Goal: Check status: Check status

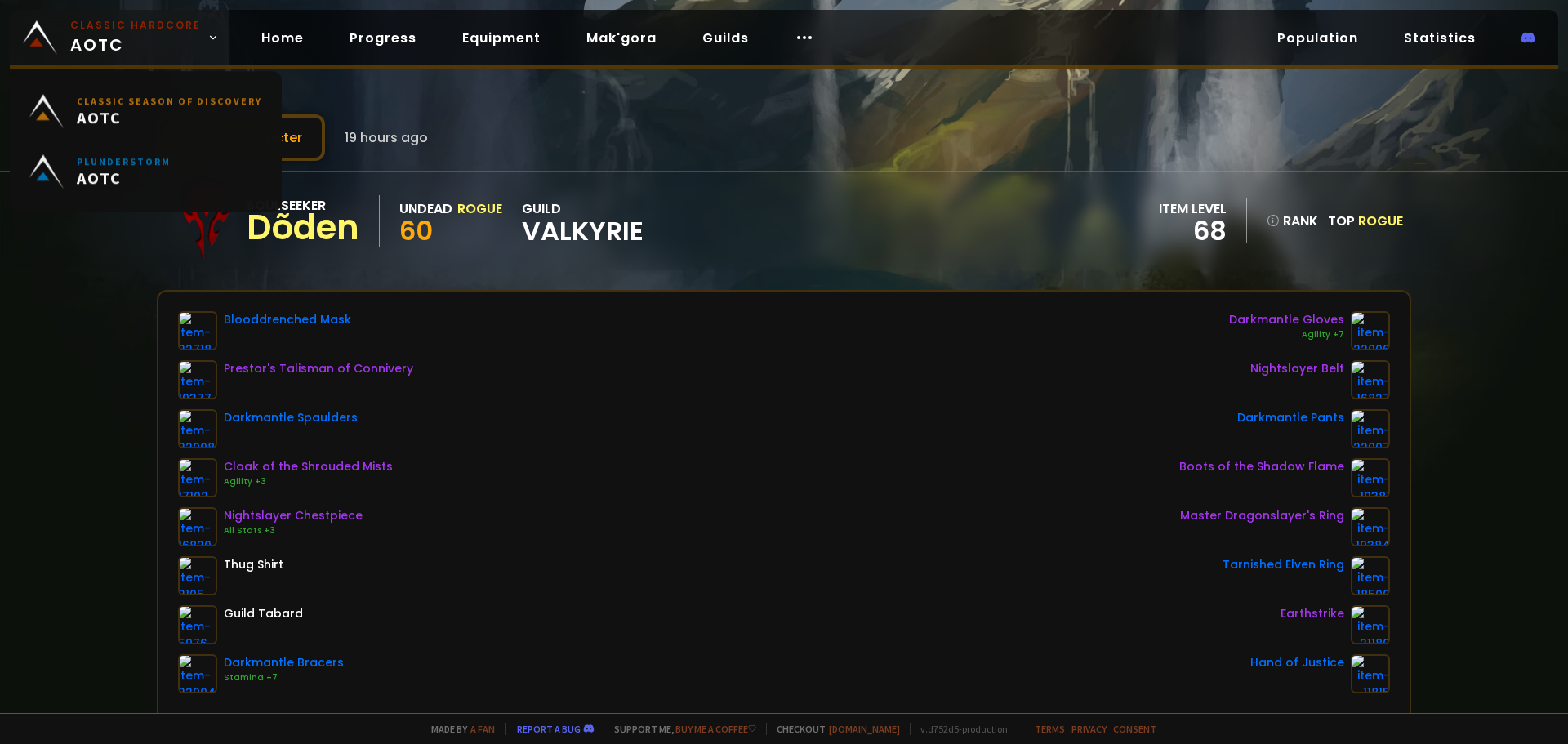
click at [140, 33] on span "Classic Hardcore AOTC" at bounding box center [135, 37] width 131 height 39
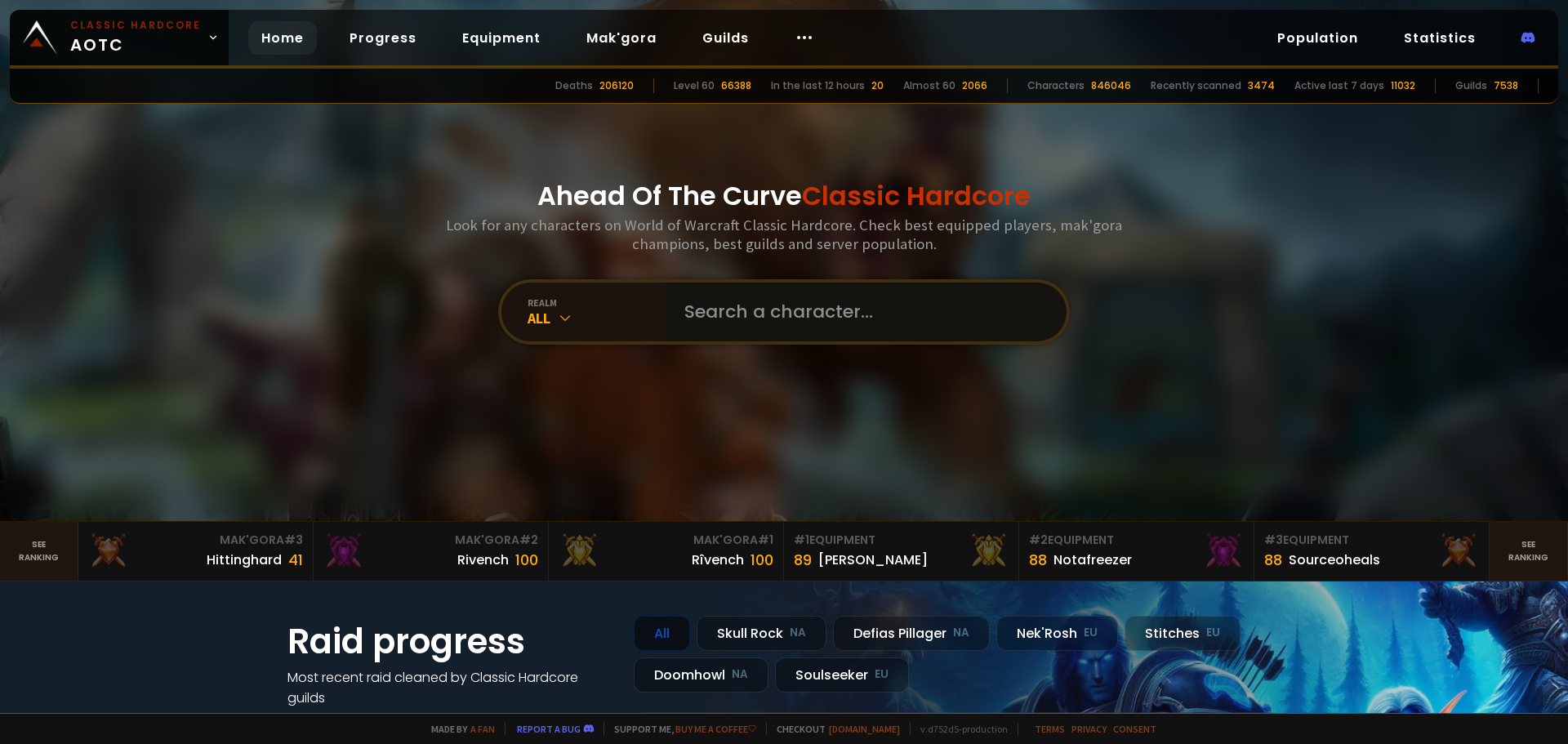
drag, startPoint x: 718, startPoint y: 299, endPoint x: 727, endPoint y: 303, distance: 9.8
click at [728, 302] on input "text" at bounding box center [861, 312] width 372 height 59
type input "kalsing"
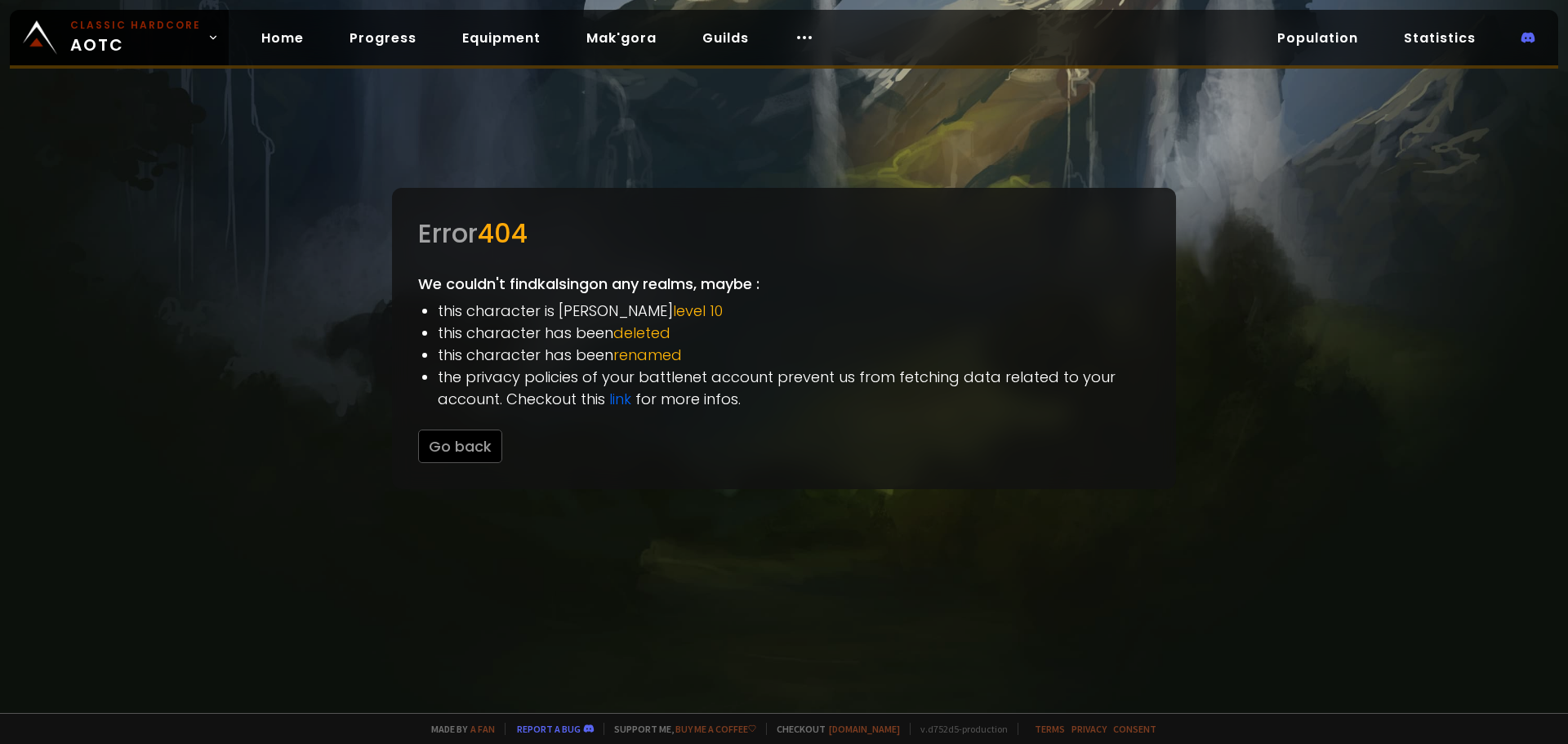
drag, startPoint x: 663, startPoint y: 350, endPoint x: 661, endPoint y: 337, distance: 13.2
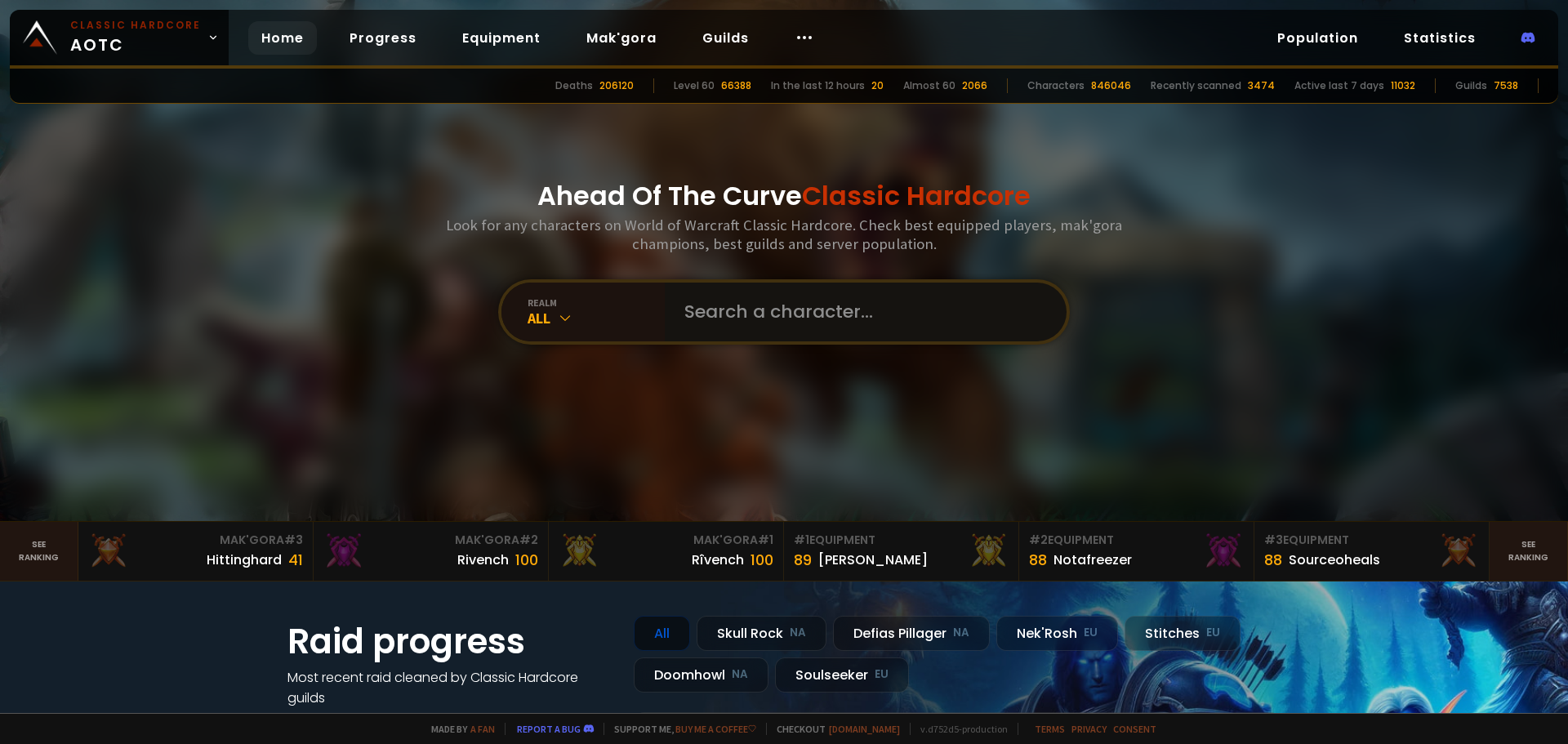
click at [695, 316] on input "text" at bounding box center [861, 312] width 372 height 59
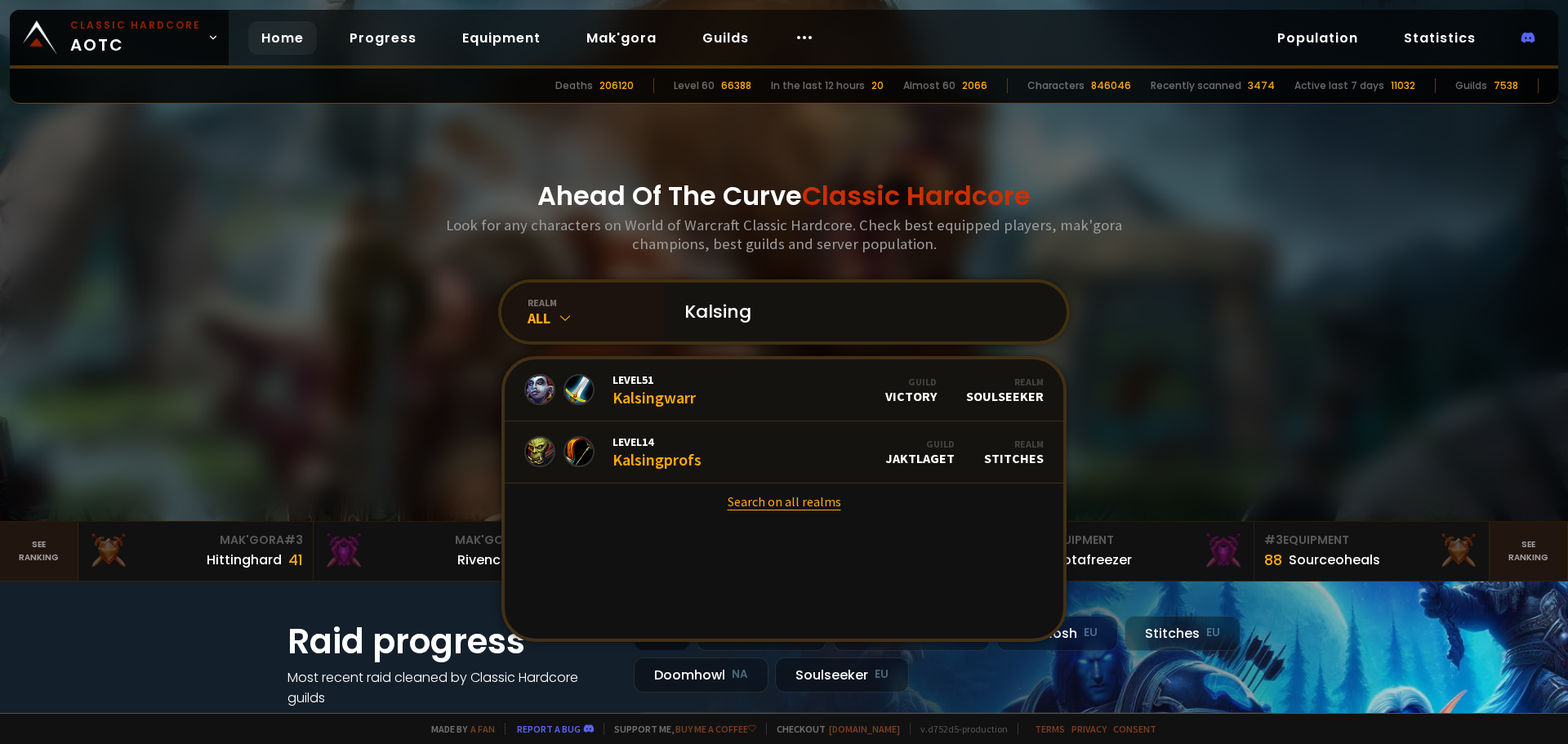
type input "Kalsing"
click at [788, 497] on link "Search on all realms" at bounding box center [784, 502] width 559 height 36
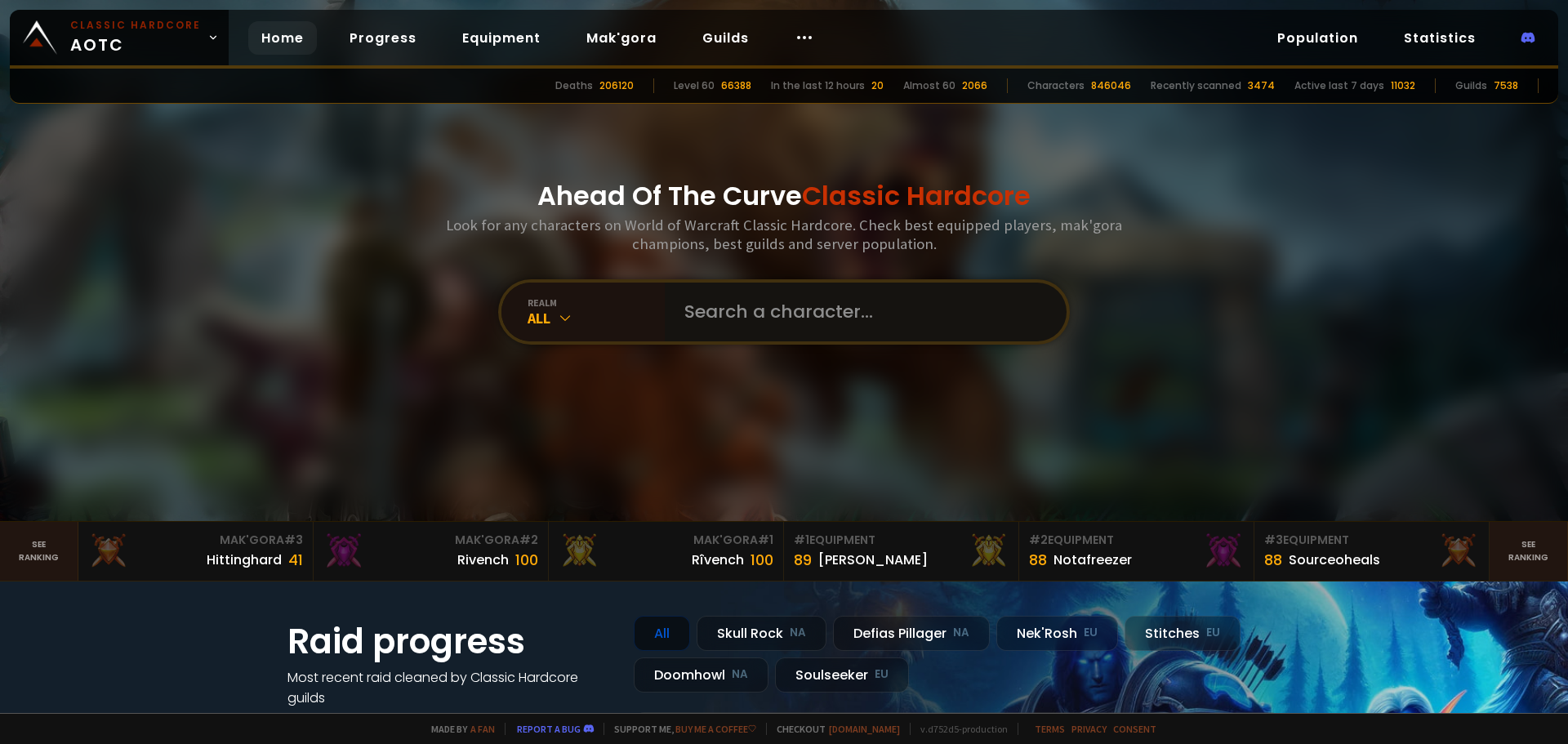
click at [725, 314] on input "text" at bounding box center [861, 312] width 372 height 59
type input "kalsingtwo"
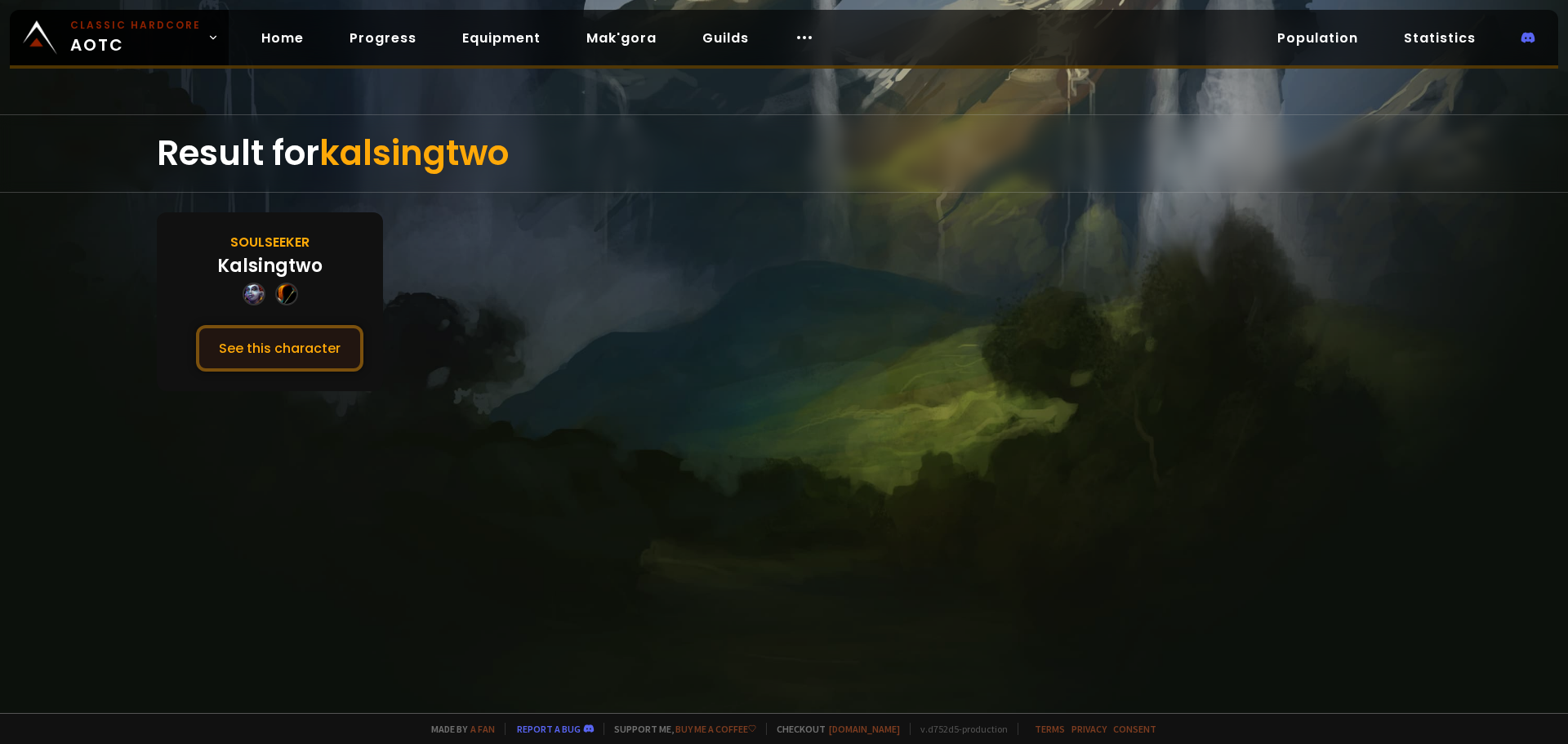
click at [273, 351] on button "See this character" at bounding box center [279, 349] width 167 height 47
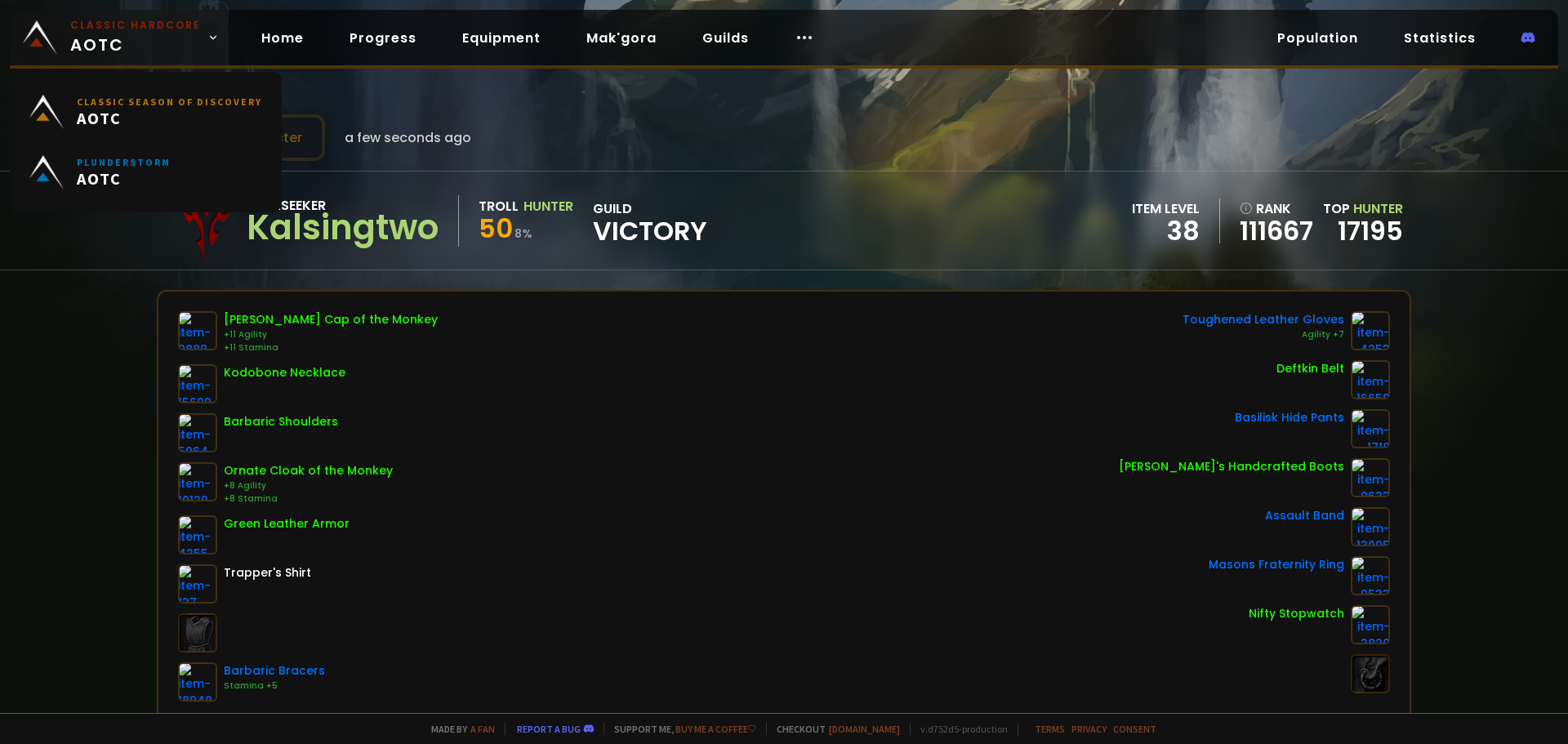
click at [125, 29] on small "Classic Hardcore" at bounding box center [135, 25] width 131 height 15
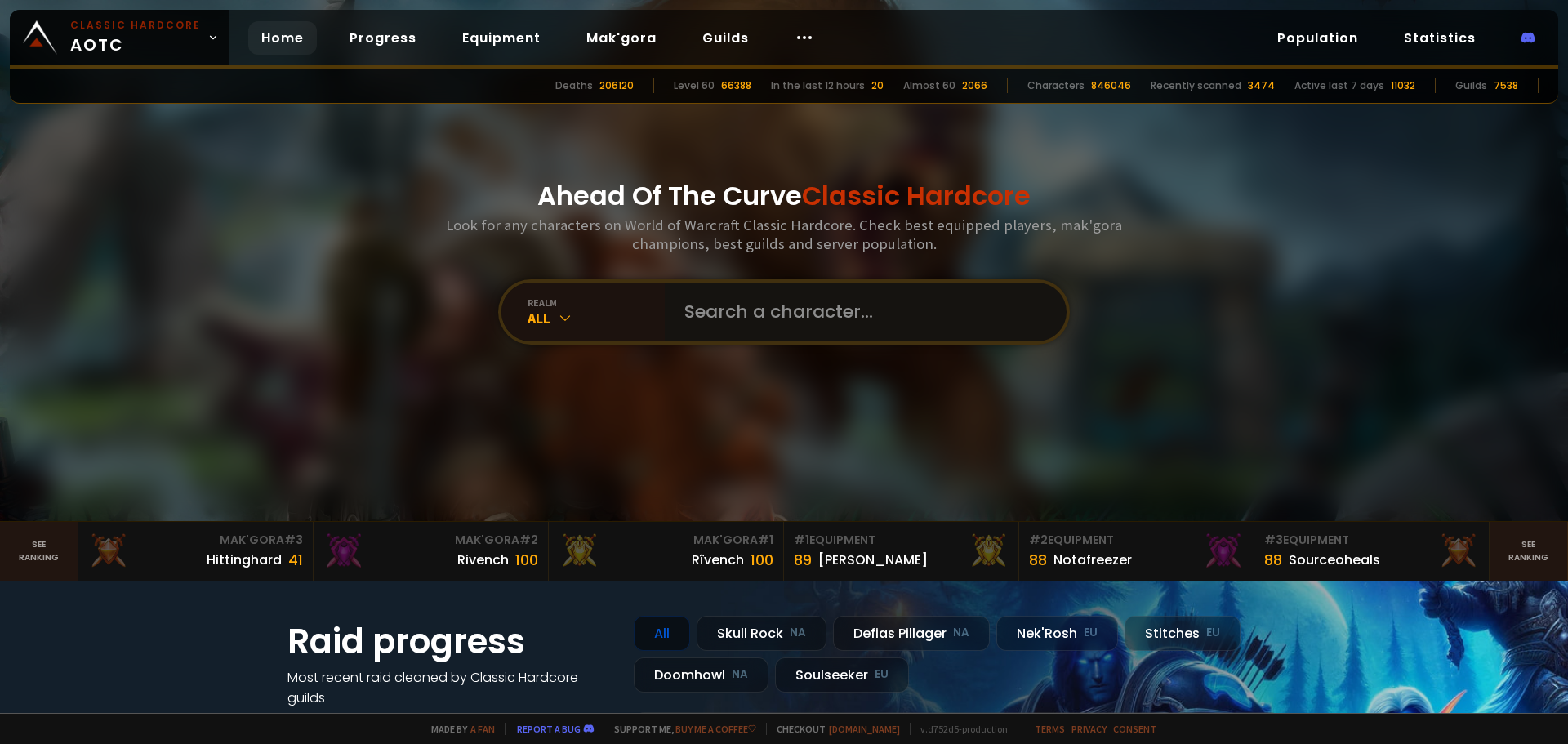
click at [762, 318] on input "text" at bounding box center [861, 312] width 372 height 59
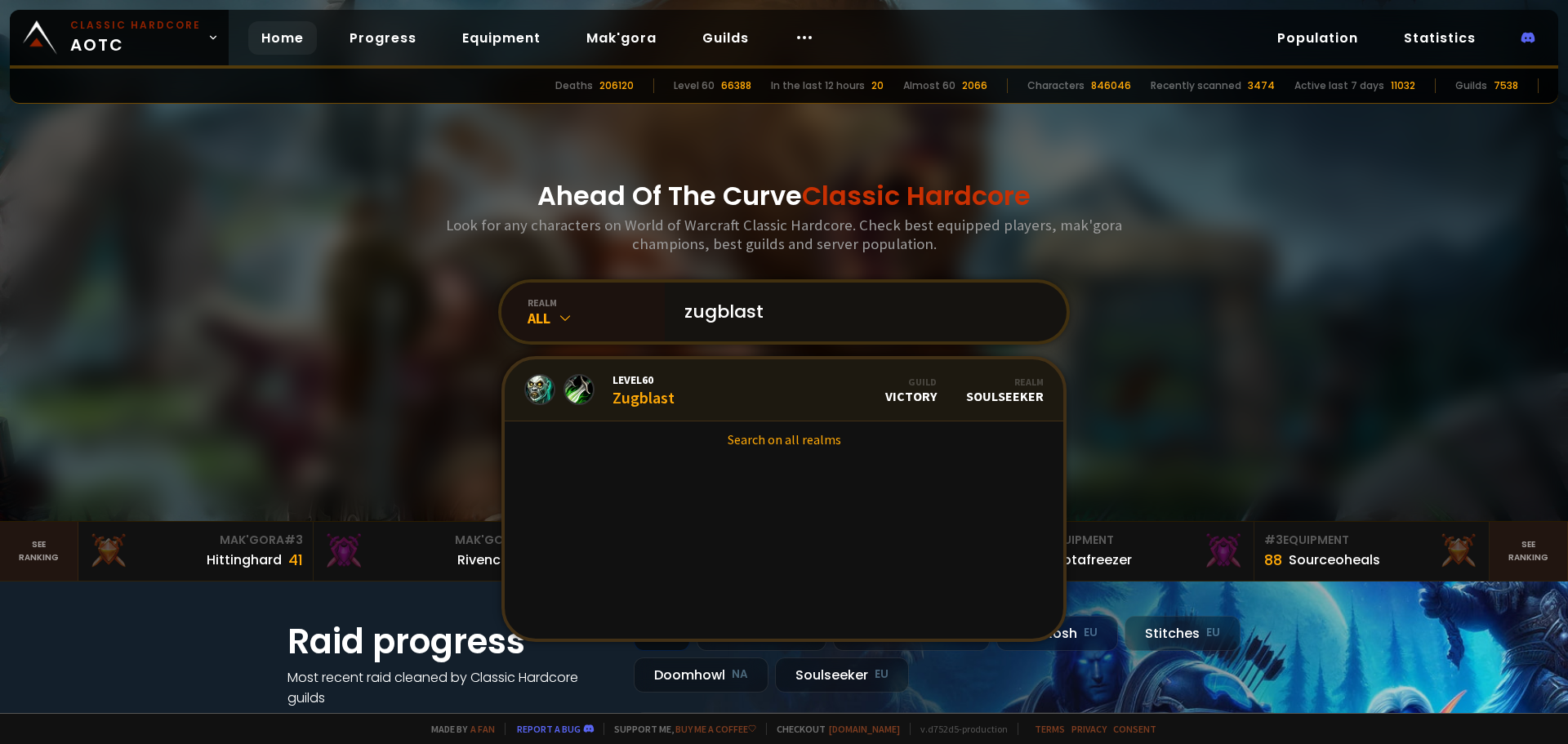
type input "zugblast"
click at [634, 382] on span "Level 60" at bounding box center [644, 379] width 62 height 15
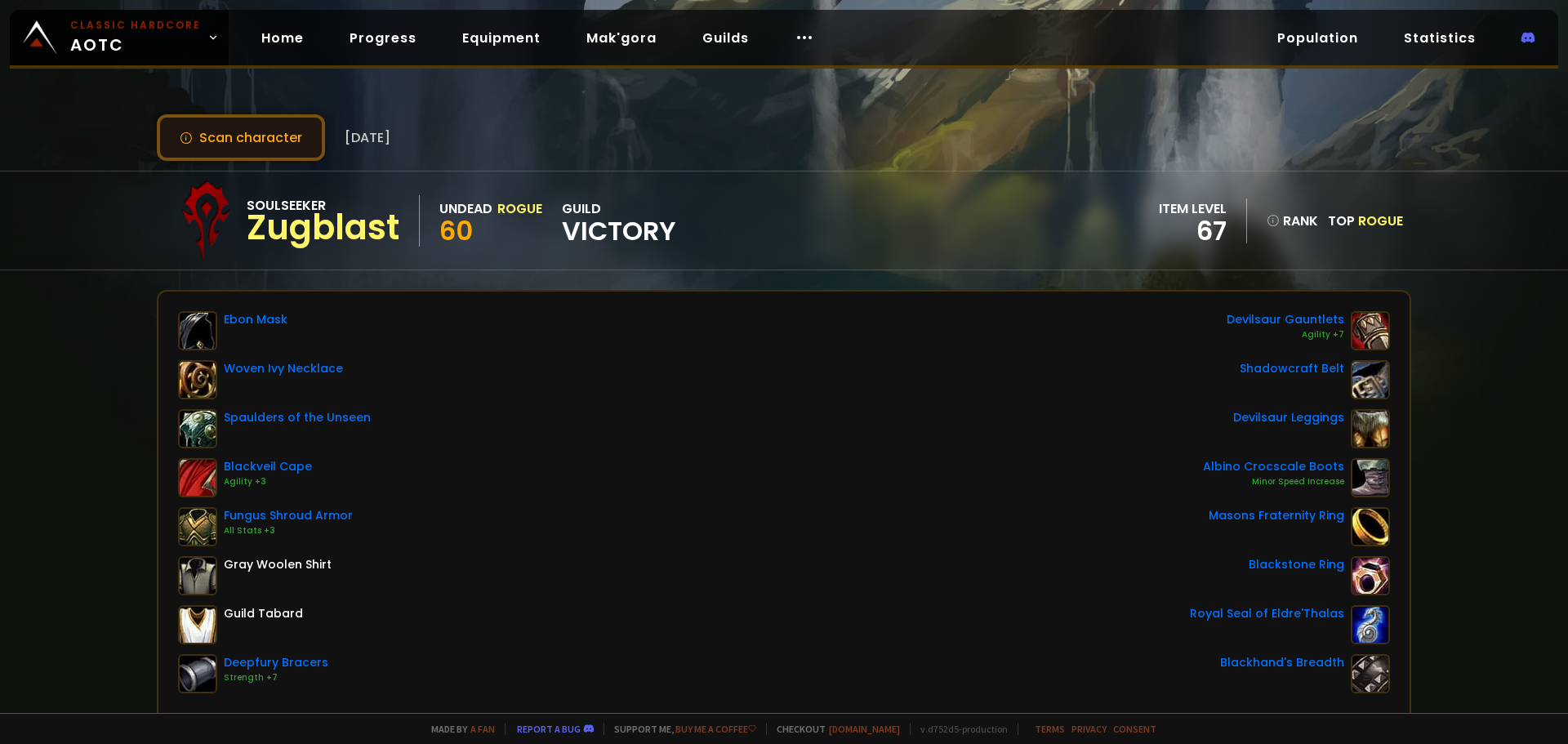
click at [270, 138] on button "Scan character" at bounding box center [241, 138] width 168 height 47
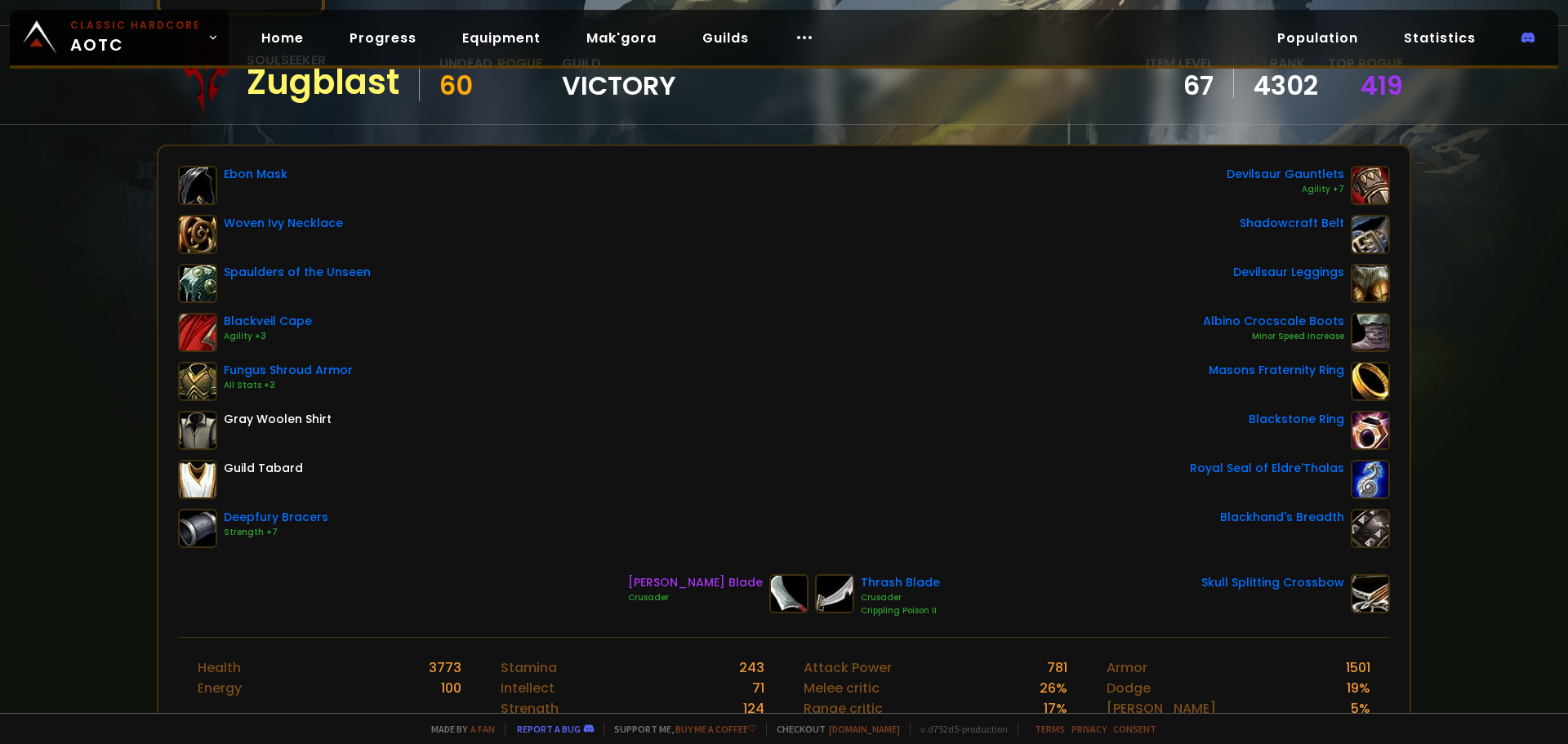
scroll to position [164, 0]
